Goal: Task Accomplishment & Management: Manage account settings

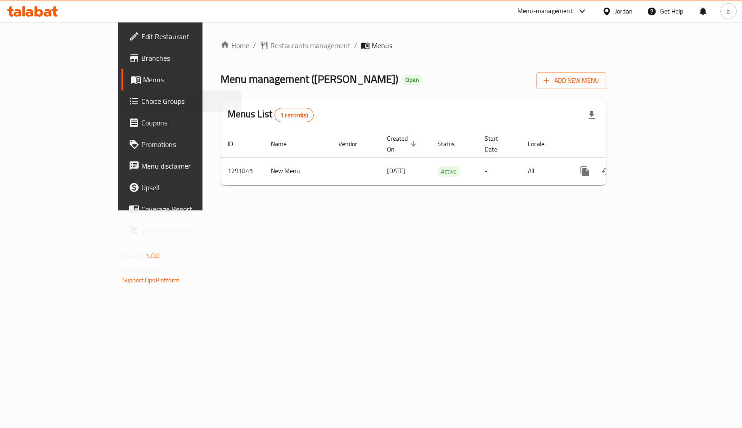
click at [120, 95] on div "Choice Groups" at bounding box center [181, 101] width 122 height 22
click at [141, 97] on span "Choice Groups" at bounding box center [187, 101] width 93 height 11
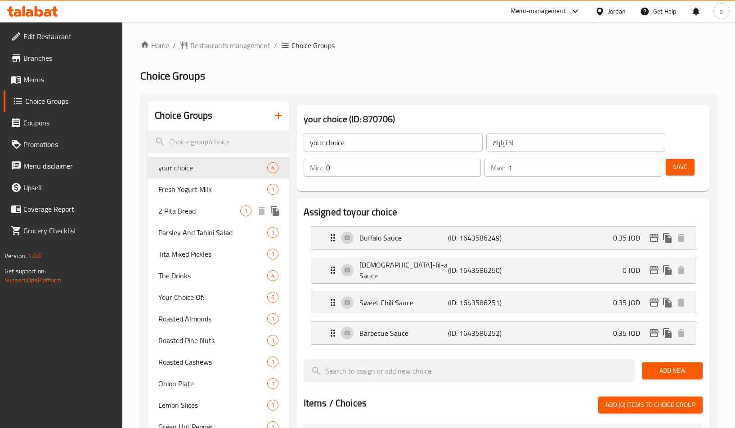
click at [215, 219] on div "2 Pita Bread 1" at bounding box center [218, 211] width 141 height 22
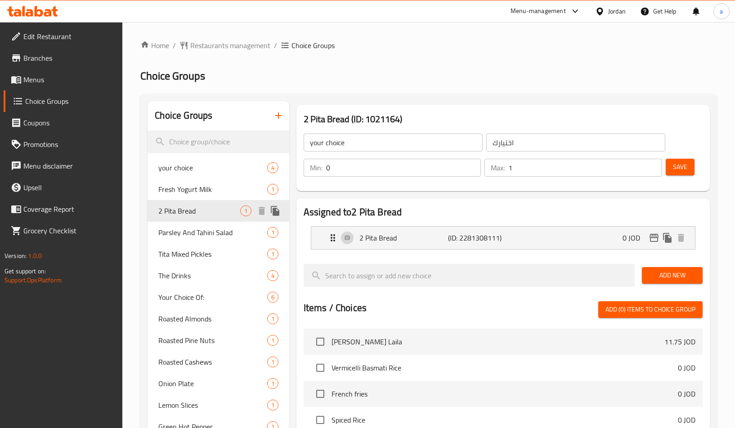
type input "2 Pita Bread"
type input "2 خبز بيتا"
click at [437, 82] on h2 "Choice Groups" at bounding box center [428, 76] width 577 height 14
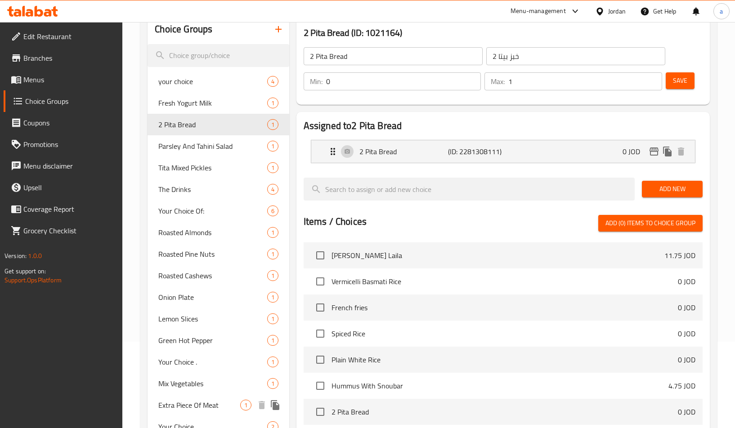
scroll to position [72, 0]
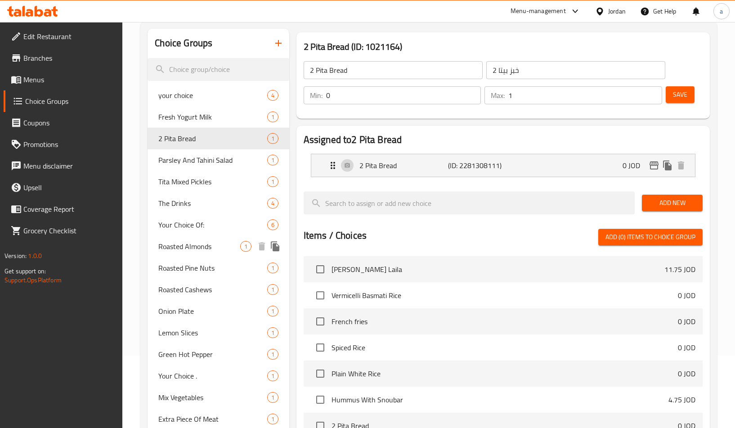
click at [200, 244] on span "Roasted Almonds" at bounding box center [198, 246] width 81 height 11
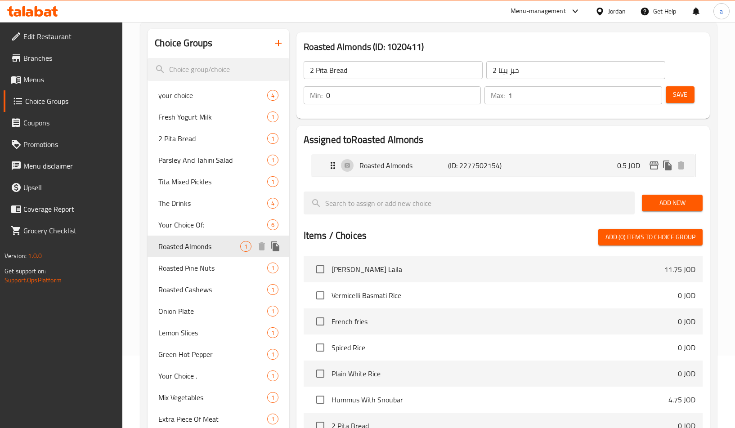
type input "Roasted Almonds"
type input "لوز محمص"
click at [435, 45] on h3 "Roasted Almonds (ID: 1020411)" at bounding box center [503, 47] width 399 height 14
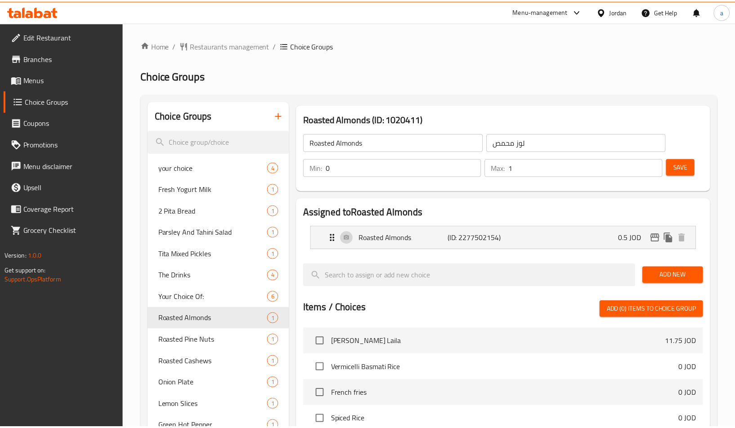
scroll to position [298, 0]
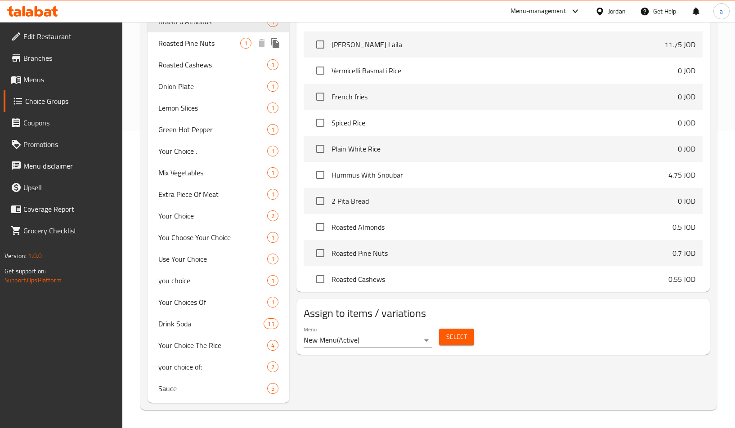
click at [206, 49] on span "Roasted Pine Nuts" at bounding box center [198, 43] width 81 height 11
type input "Roasted Pine Nuts"
type input "صنوبر محمص"
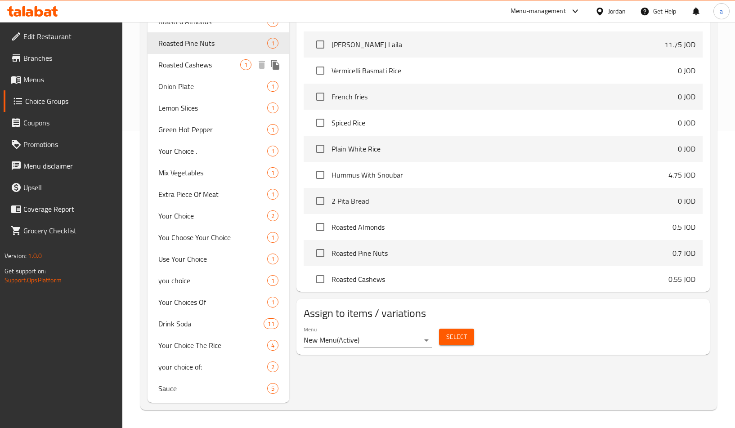
click at [212, 68] on span "Roasted Cashews" at bounding box center [198, 64] width 81 height 11
type input "Roasted Cashews"
type input "كاجو محمص"
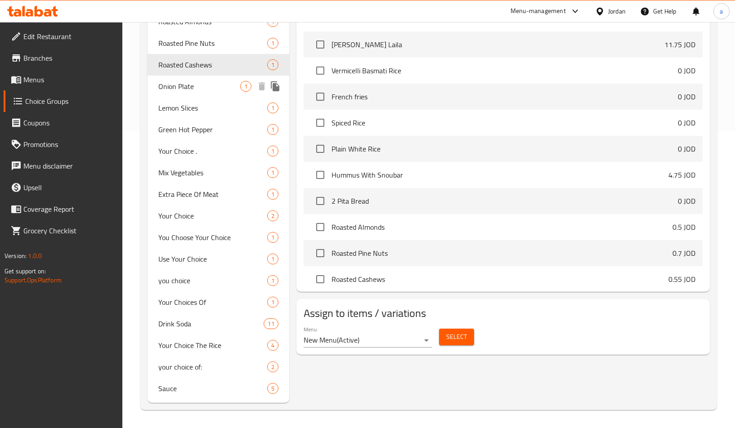
click at [210, 84] on span "Onion Plate" at bounding box center [198, 86] width 81 height 11
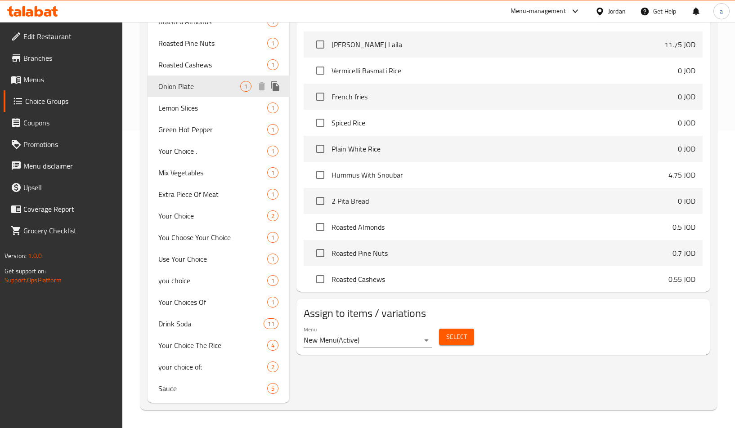
type input "Onion Plate"
type input "طبق بصل"
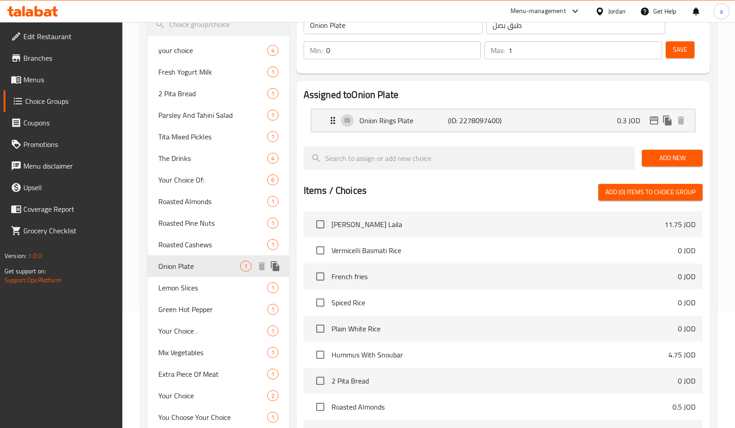
scroll to position [253, 0]
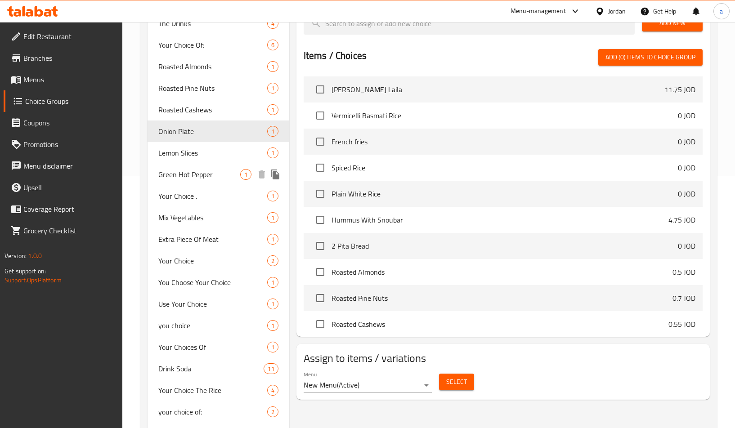
click at [185, 174] on span "Green Hot Pepper" at bounding box center [198, 174] width 81 height 11
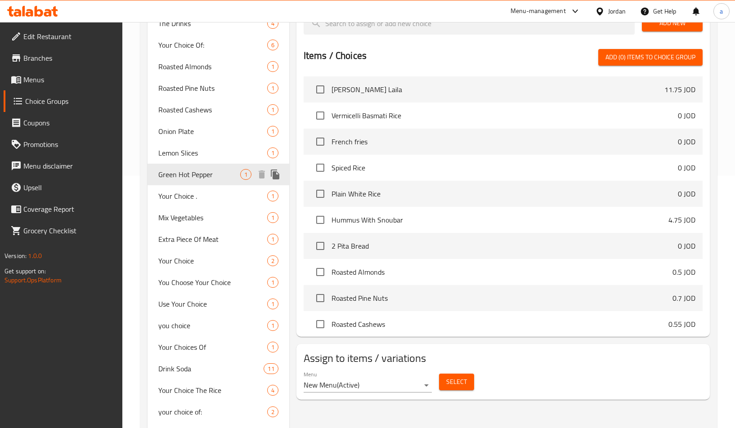
type input "Green Hot Pepper"
type input "فلفل اخضر حار"
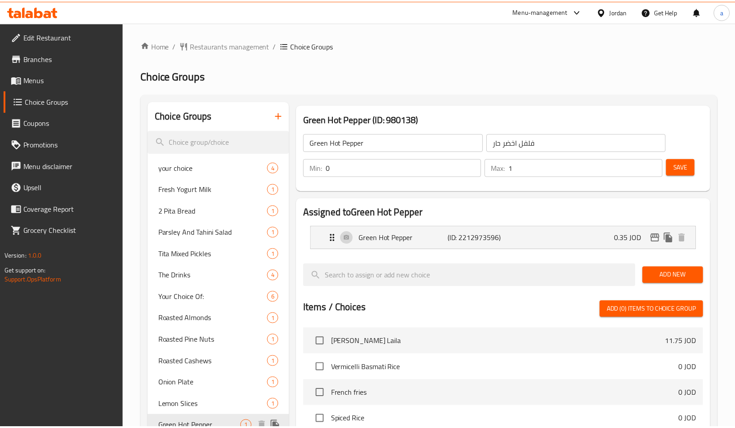
scroll to position [298, 0]
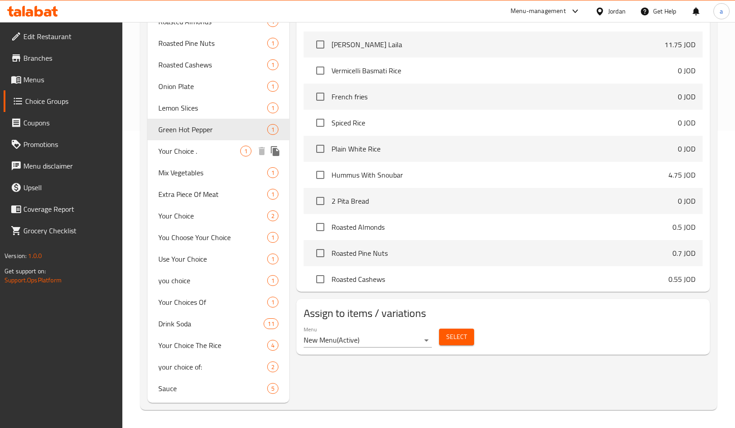
click at [198, 149] on span "Your Choice ." at bounding box center [198, 151] width 81 height 11
type input "Your Choice ."
type input "اختيارك ."
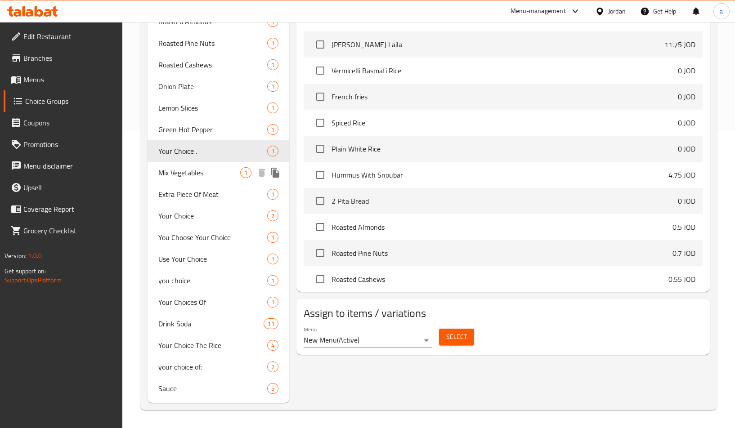
click at [181, 174] on span "Mix Vegetables" at bounding box center [198, 172] width 81 height 11
type input "Mix Vegetables"
type input "خضره مشكله"
